Goal: Communication & Community: Answer question/provide support

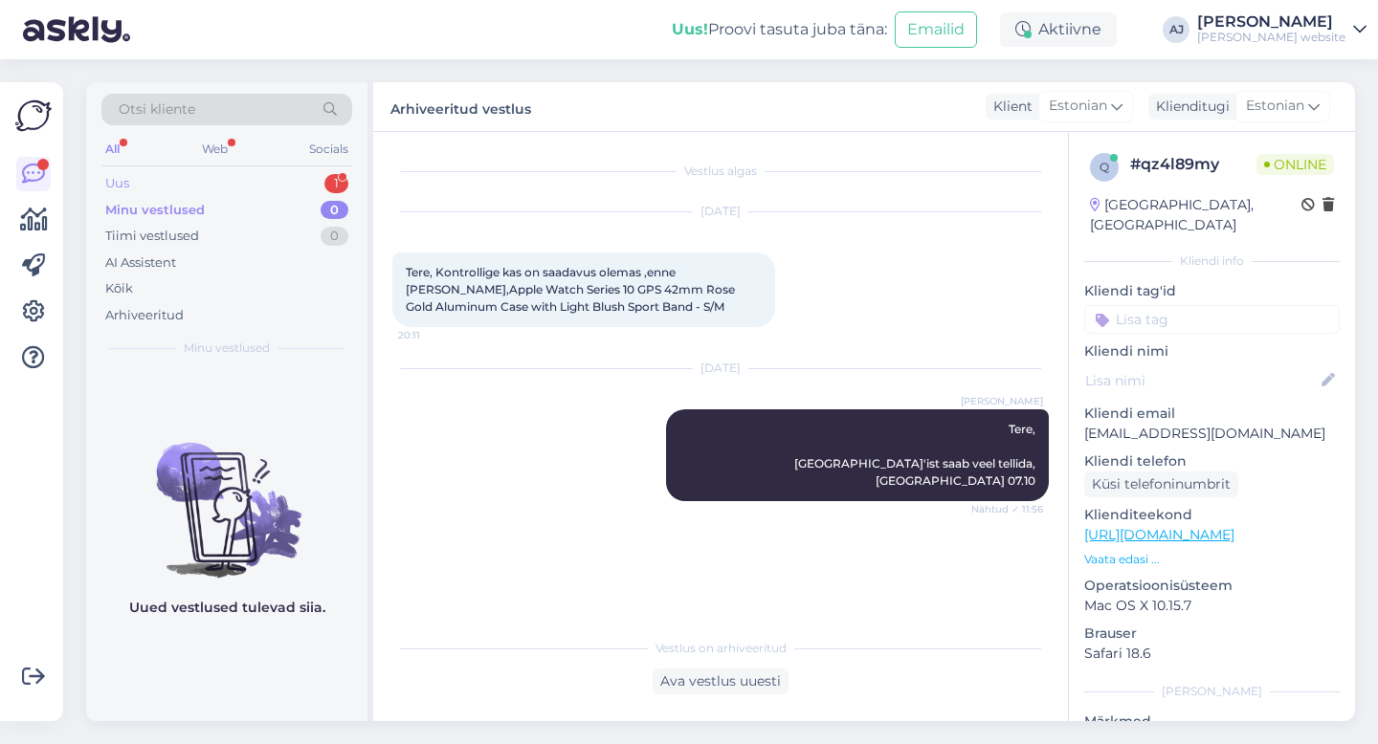
click at [131, 176] on div "Uus 1" at bounding box center [226, 183] width 251 height 27
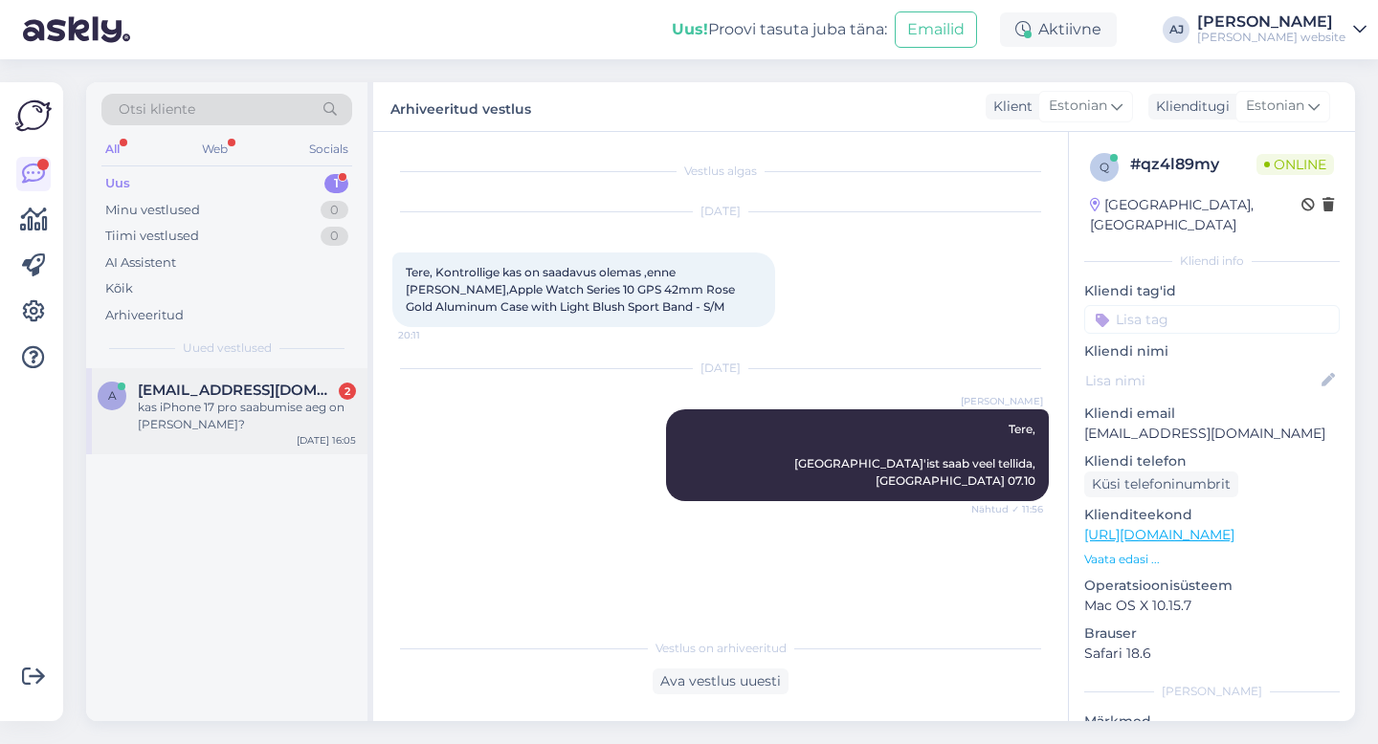
click at [182, 398] on span "[EMAIL_ADDRESS][DOMAIN_NAME]" at bounding box center [237, 390] width 199 height 17
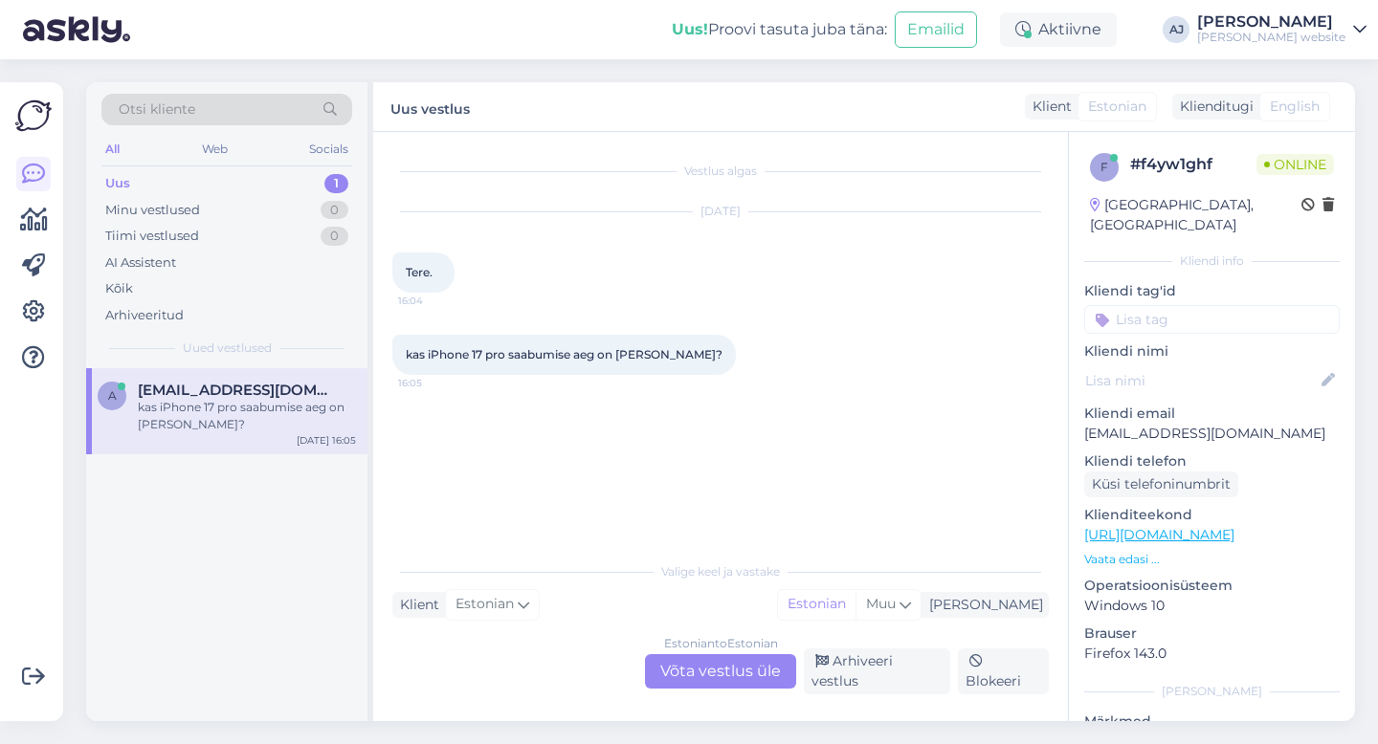
click at [693, 678] on div "Estonian to Estonian Võta vestlus üle" at bounding box center [720, 672] width 151 height 34
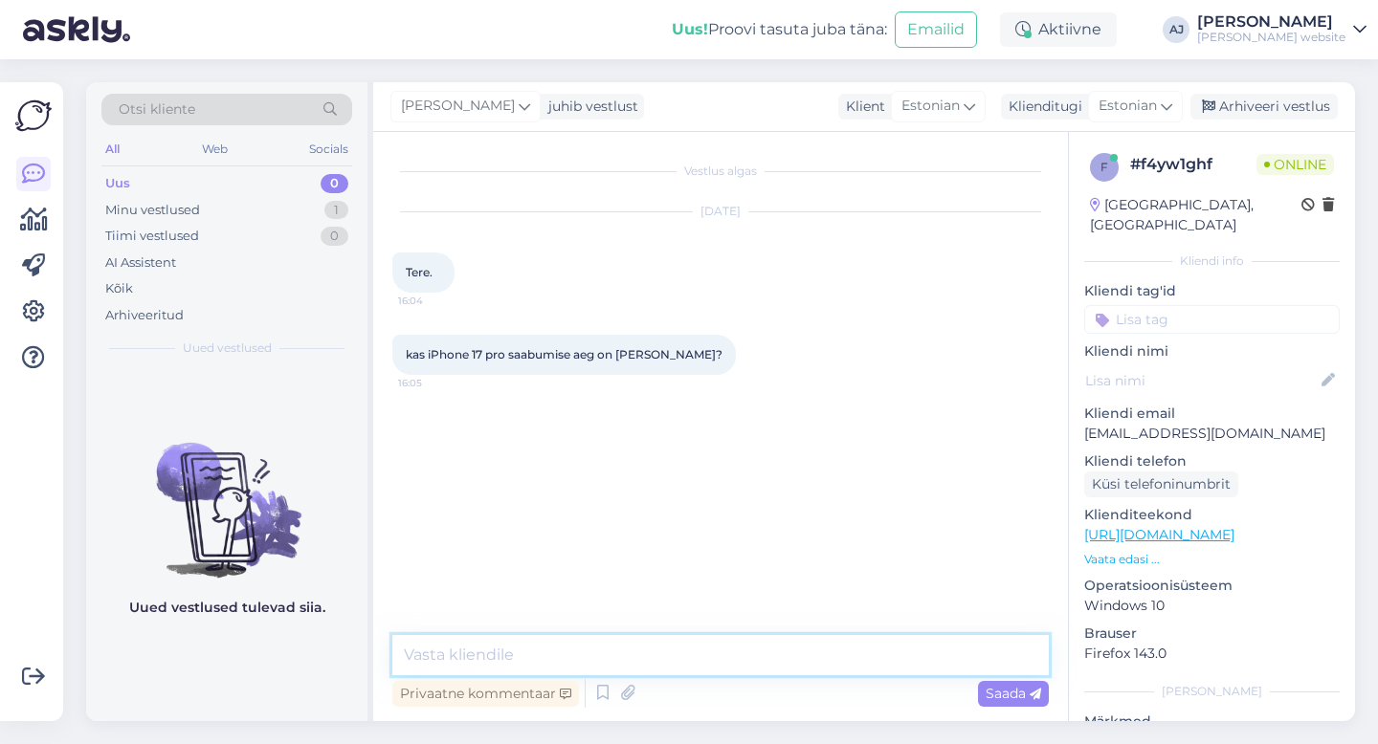
click at [470, 655] on textarea at bounding box center [720, 655] width 656 height 40
type textarea "Tere"
click at [1018, 695] on span "Saada" at bounding box center [1014, 693] width 56 height 17
click at [469, 666] on textarea at bounding box center [720, 655] width 656 height 40
click at [576, 648] on textarea at bounding box center [720, 655] width 656 height 40
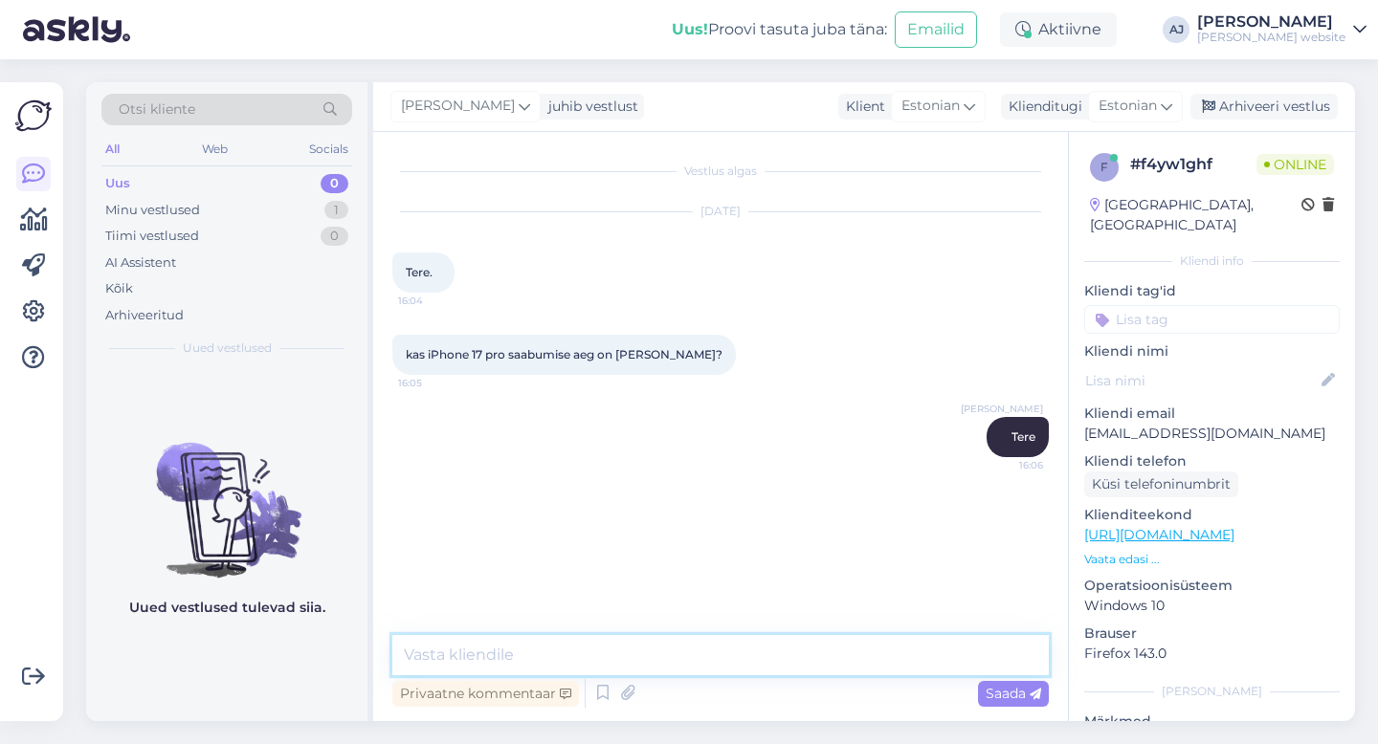
click at [434, 644] on textarea at bounding box center [720, 655] width 656 height 40
click at [502, 656] on textarea at bounding box center [720, 655] width 656 height 40
type textarea "Reklaamitud hinnaga läheb veel paar nädalat aega"
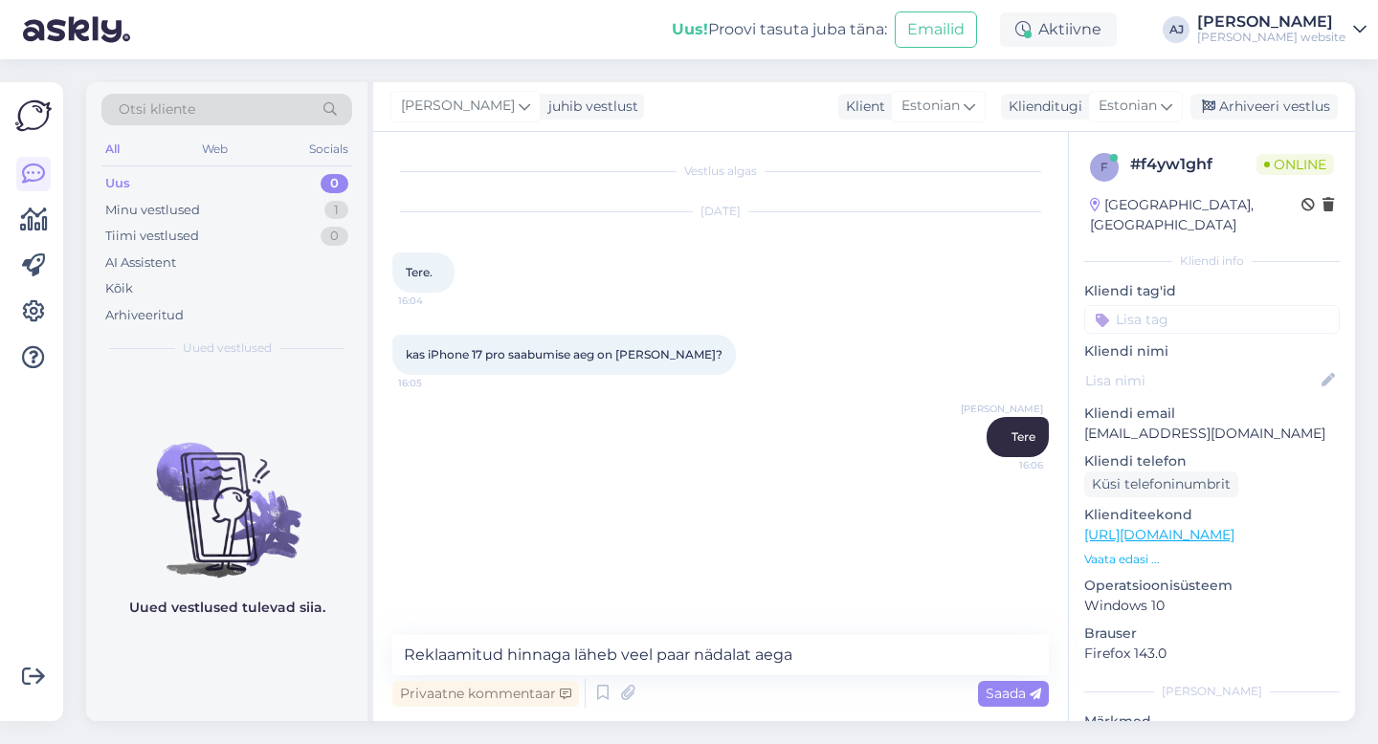
click at [993, 685] on div "Saada" at bounding box center [1013, 694] width 71 height 26
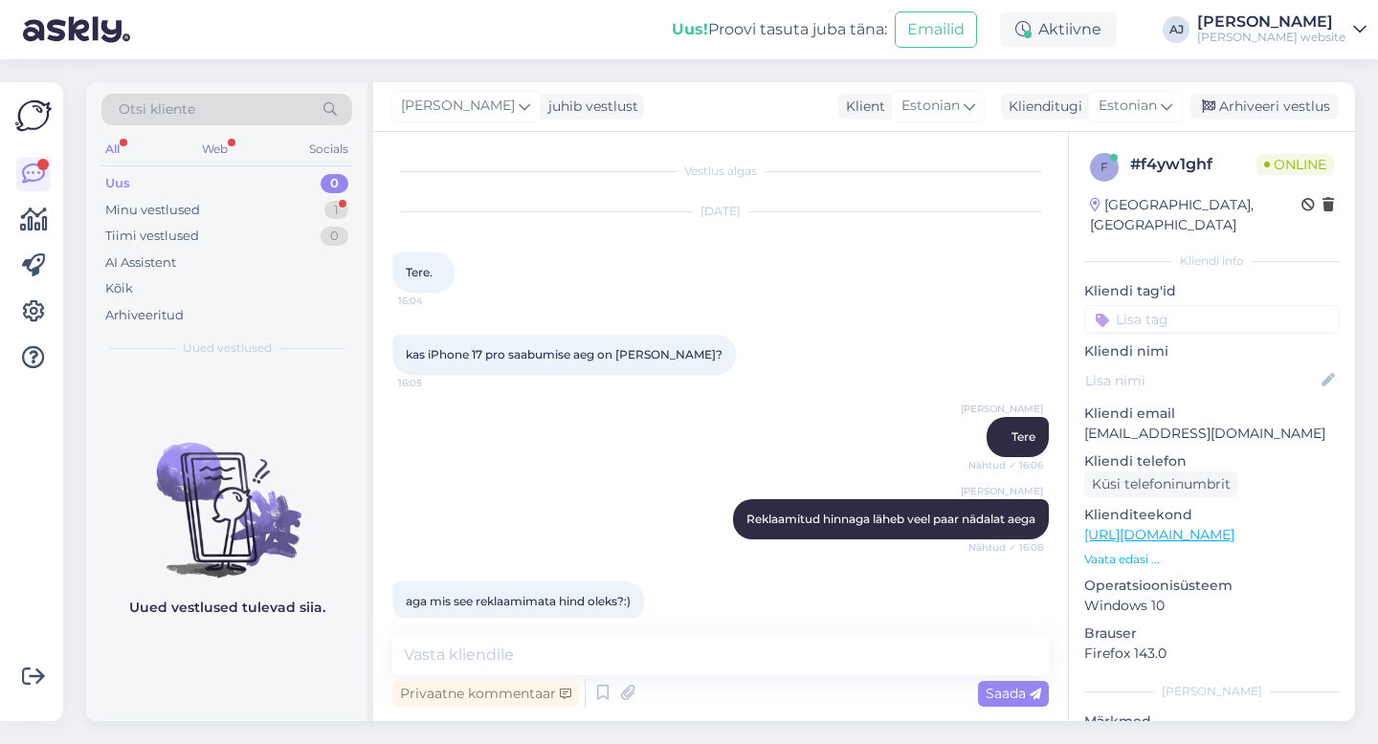
scroll to position [25, 0]
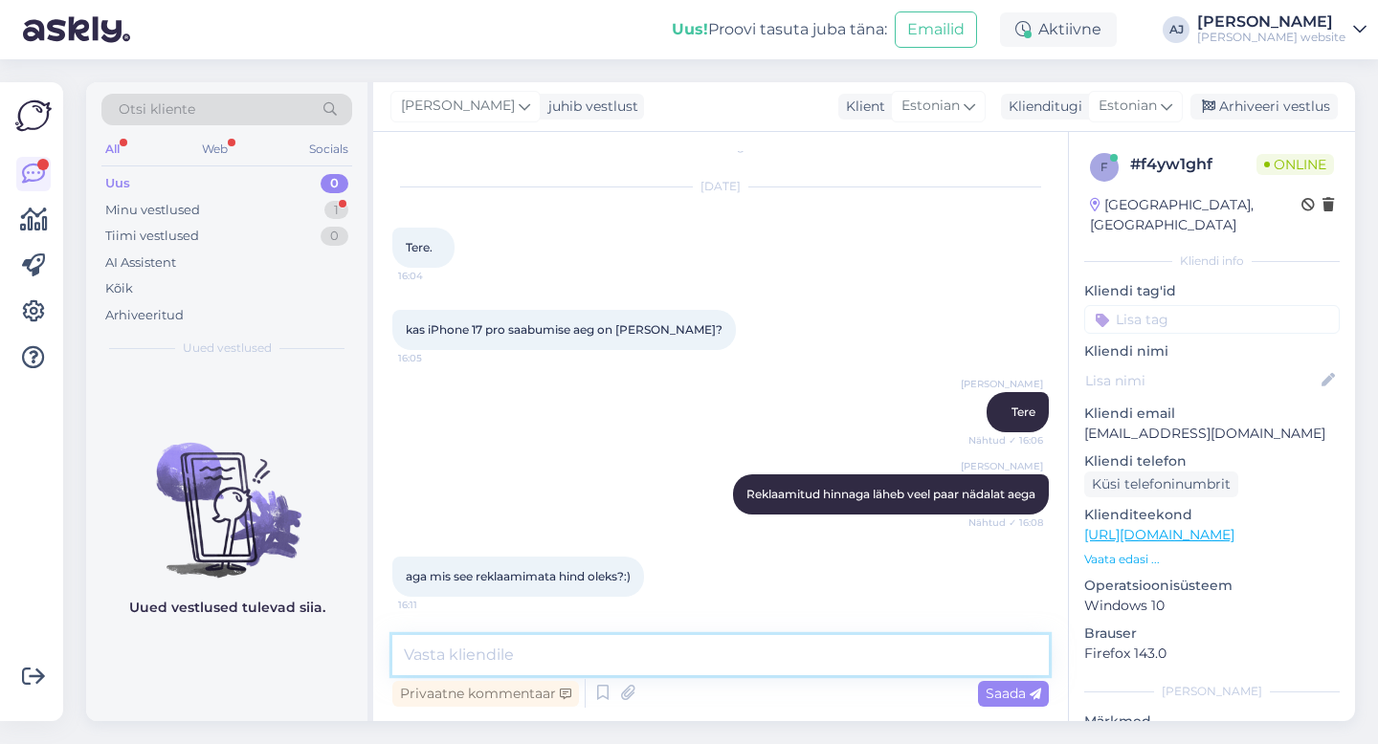
click at [452, 649] on textarea at bounding box center [720, 655] width 656 height 40
type textarea "[PERSON_NAME] ca+150€"
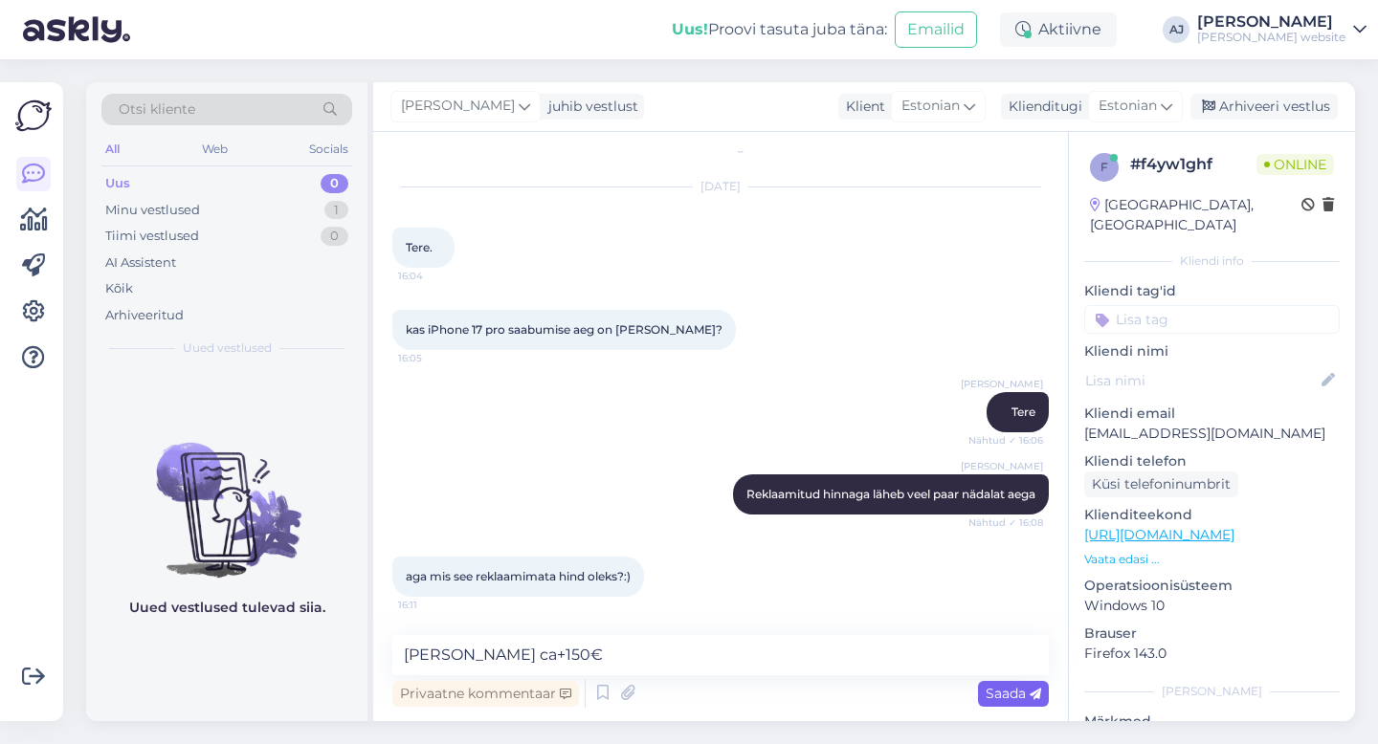
click at [1019, 689] on span "Saada" at bounding box center [1014, 693] width 56 height 17
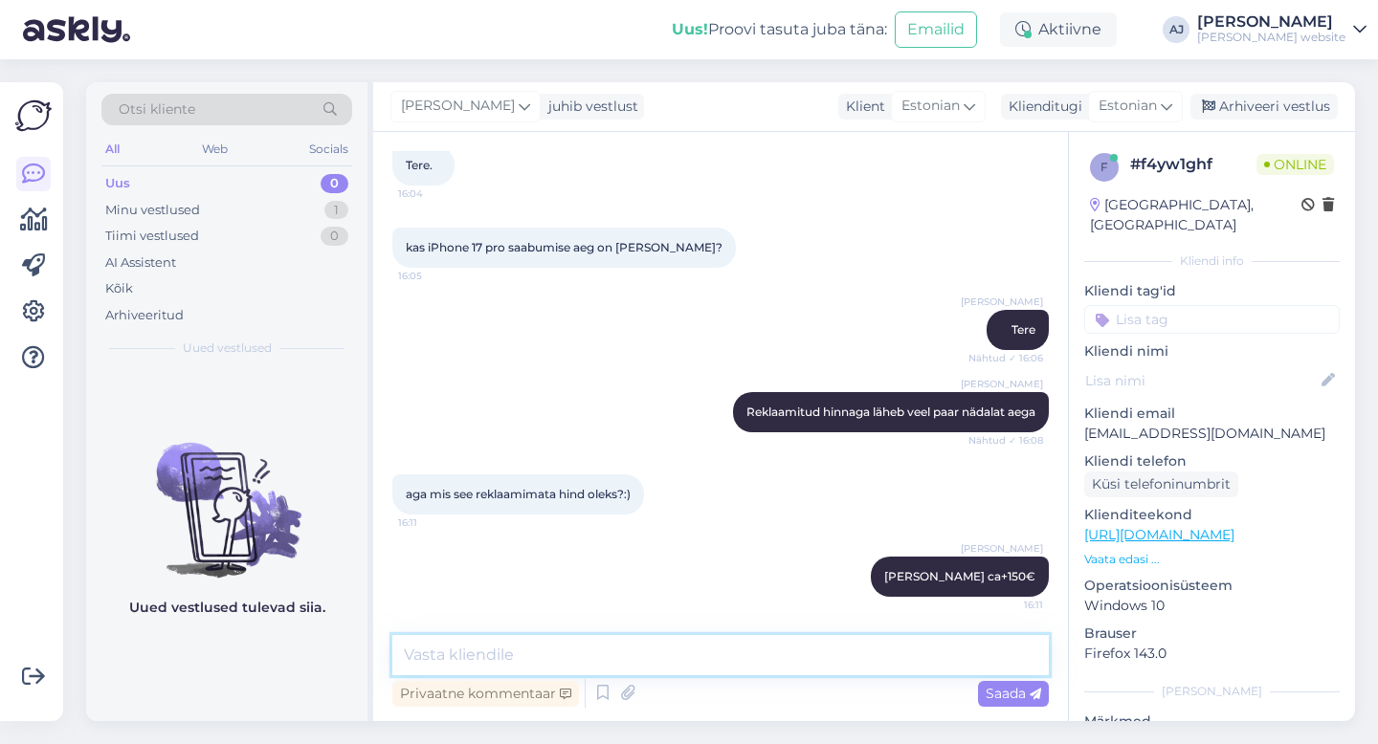
click at [449, 651] on textarea at bounding box center [720, 655] width 656 height 40
type textarea "Pole seda väärt :)"
click at [1003, 693] on span "Saada" at bounding box center [1014, 693] width 56 height 17
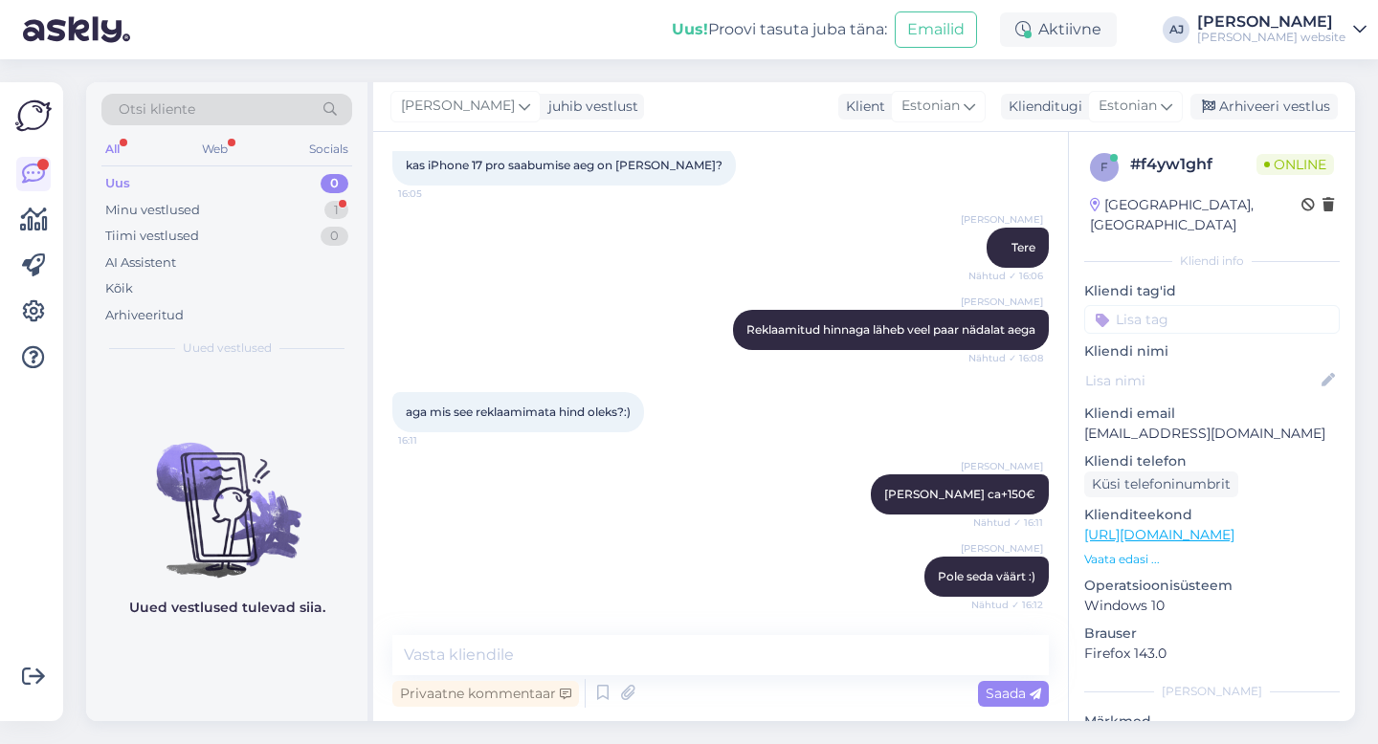
scroll to position [354, 0]
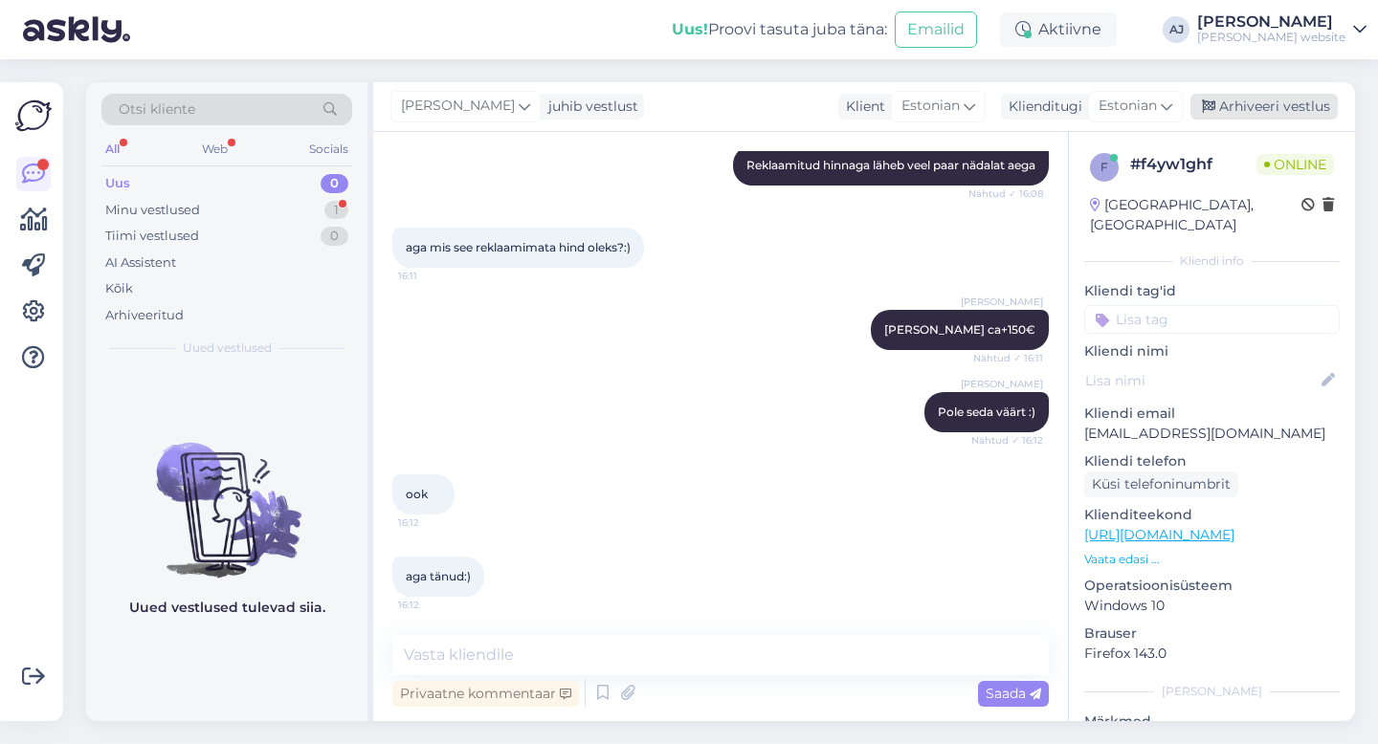
click at [1285, 104] on div "Arhiveeri vestlus" at bounding box center [1263, 107] width 147 height 26
